Goal: Transaction & Acquisition: Purchase product/service

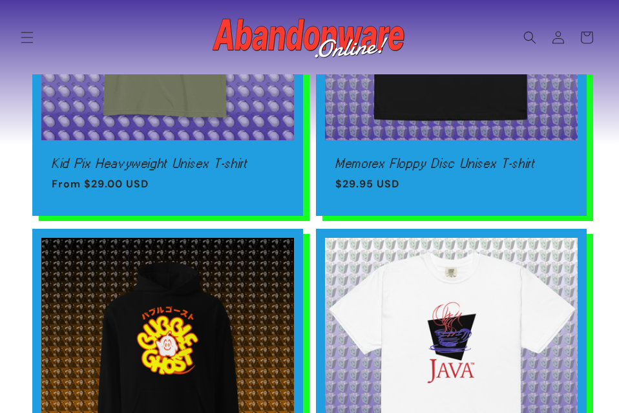
scroll to position [521, 0]
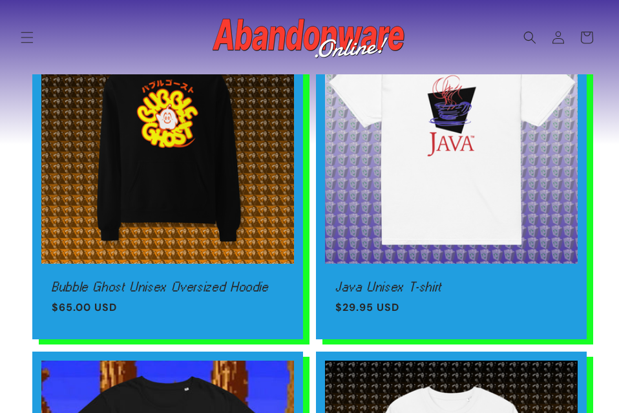
click at [444, 281] on link "Java Unisex T-shirt" at bounding box center [451, 287] width 232 height 12
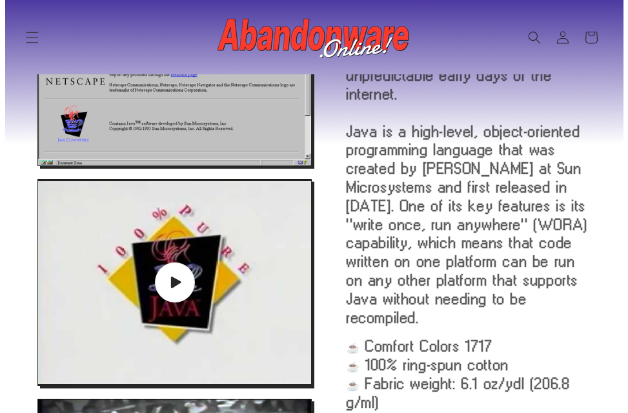
scroll to position [138, 0]
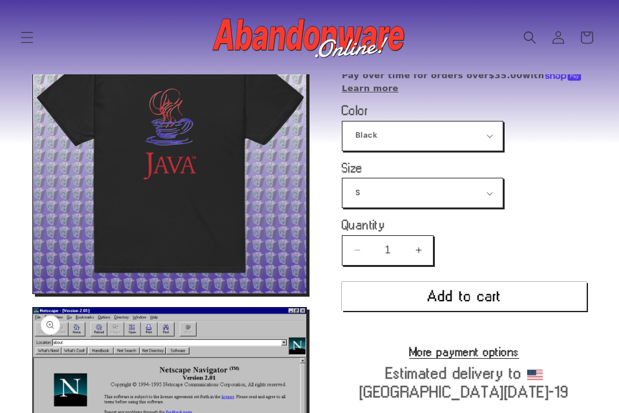
click at [33, 293] on button "Open media 1 in modal" at bounding box center [33, 293] width 0 height 0
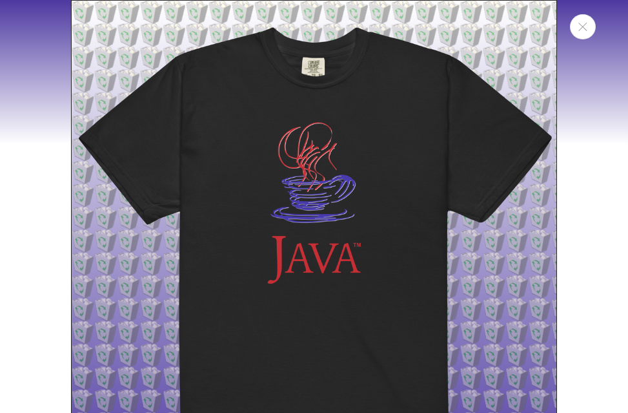
click at [580, 171] on div "Media gallery" at bounding box center [314, 206] width 628 height 413
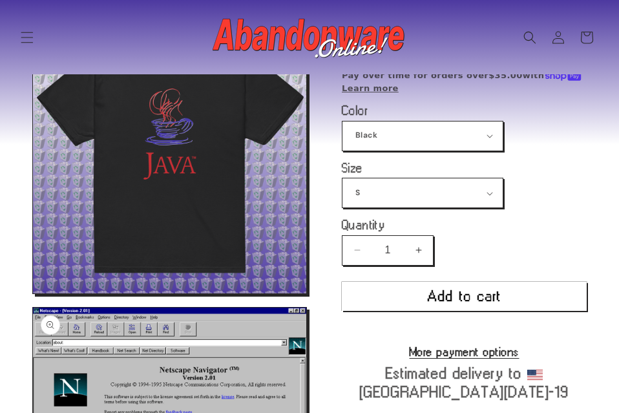
scroll to position [54, 0]
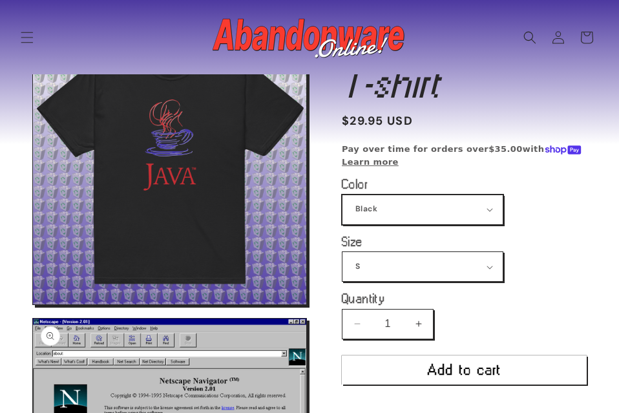
select select "White"
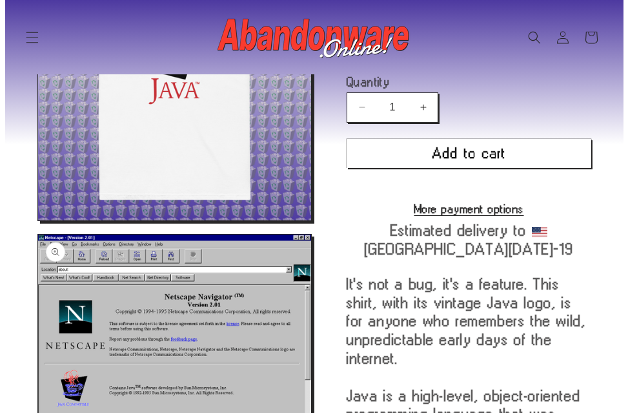
scroll to position [319, 0]
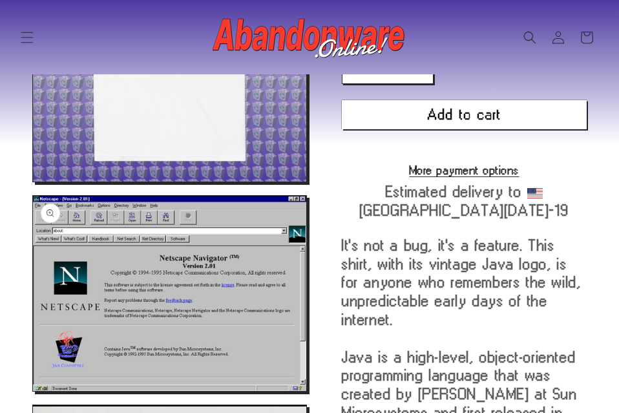
click at [33, 391] on button "Open media 3 in modal" at bounding box center [33, 391] width 0 height 0
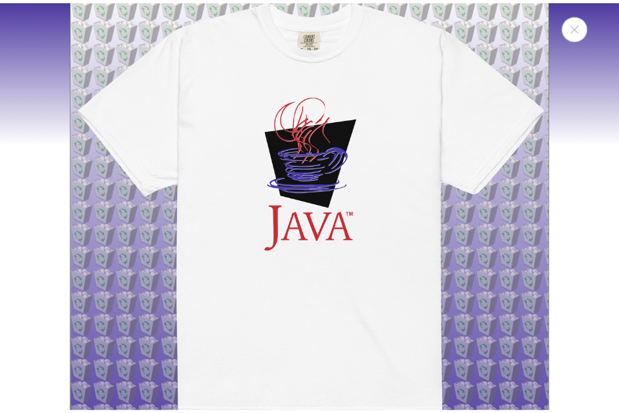
scroll to position [0, 0]
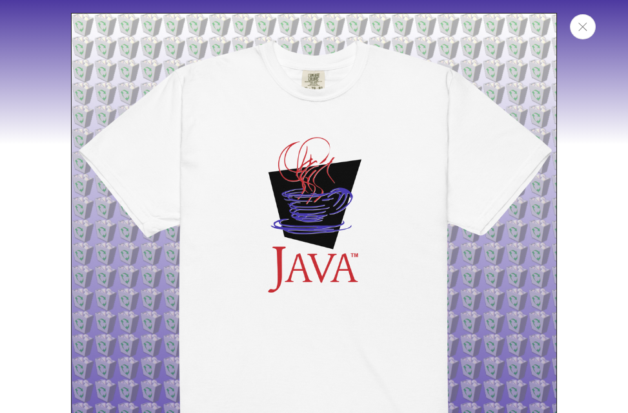
click at [586, 28] on icon "Close" at bounding box center [583, 27] width 9 height 8
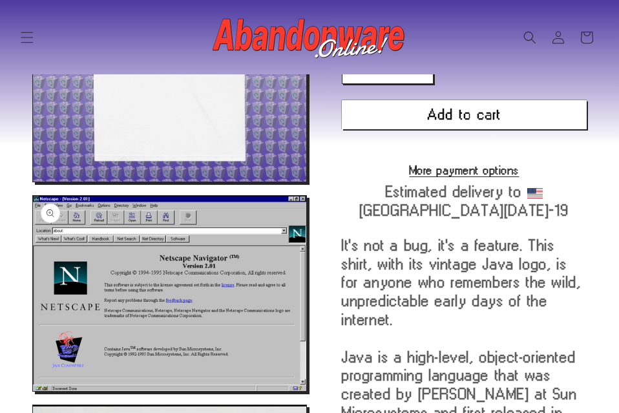
click at [343, 28] on img at bounding box center [310, 38] width 194 height 52
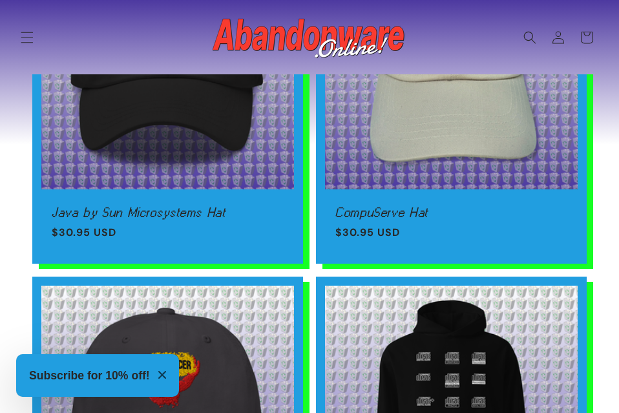
scroll to position [0, 2475]
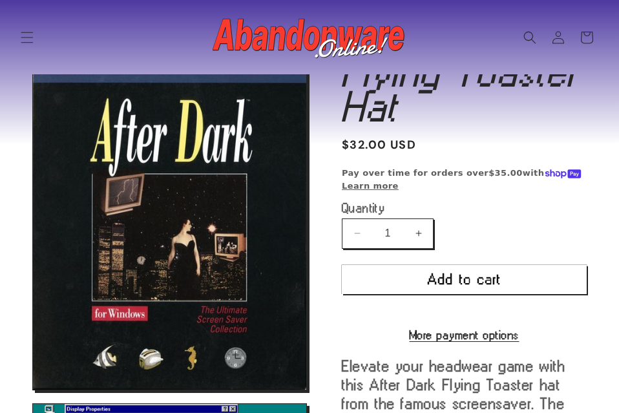
scroll to position [949, 0]
